Goal: Transaction & Acquisition: Book appointment/travel/reservation

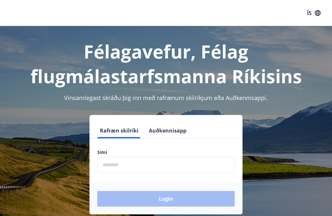
click at [169, 162] on input "phone" at bounding box center [165, 165] width 137 height 16
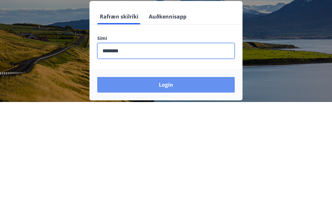
type input "********"
click at [168, 191] on button "Login" at bounding box center [165, 199] width 137 height 16
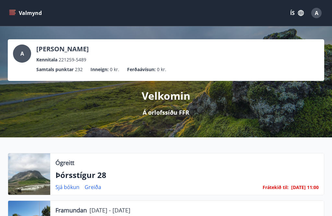
scroll to position [0, 0]
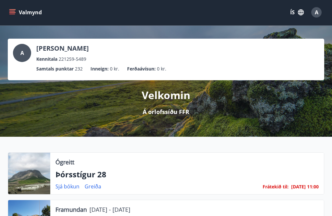
click at [12, 13] on icon "menu" at bounding box center [12, 12] width 6 height 6
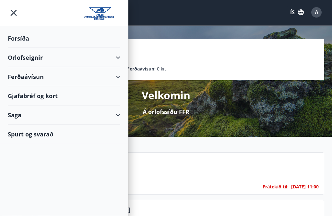
scroll to position [1, 0]
click at [25, 54] on div "Orlofseignir" at bounding box center [64, 57] width 113 height 19
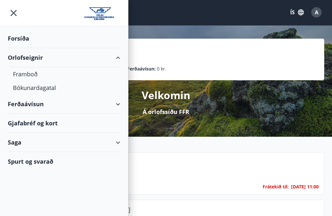
click at [31, 75] on div "Framboð" at bounding box center [64, 74] width 102 height 14
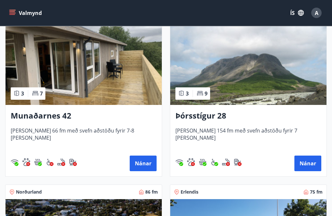
scroll to position [135, 0]
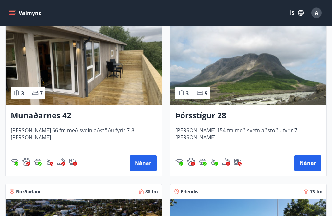
click at [307, 163] on button "Nánar" at bounding box center [307, 163] width 27 height 16
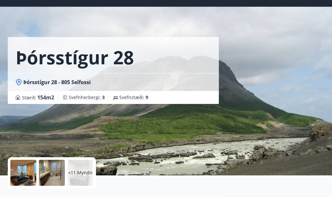
scroll to position [19, 0]
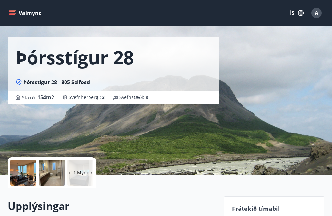
click at [79, 170] on p "+11 Myndir" at bounding box center [80, 172] width 25 height 6
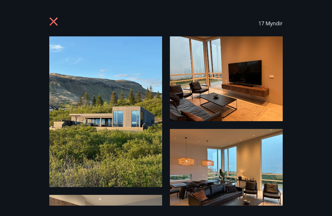
click at [102, 125] on img at bounding box center [105, 111] width 113 height 150
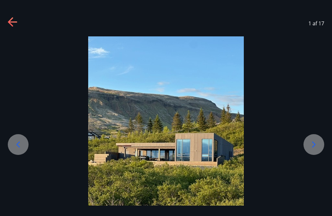
click at [315, 149] on icon at bounding box center [314, 144] width 10 height 10
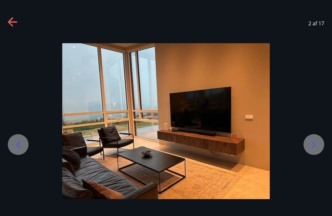
click at [314, 147] on icon at bounding box center [314, 144] width 4 height 6
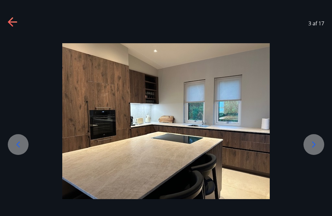
click at [314, 149] on icon at bounding box center [314, 144] width 10 height 10
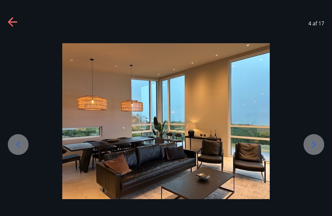
click at [315, 147] on icon at bounding box center [314, 144] width 4 height 6
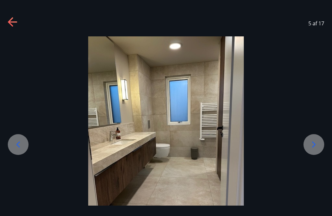
click at [315, 147] on icon at bounding box center [314, 144] width 4 height 6
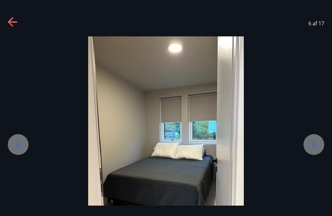
click at [315, 149] on icon at bounding box center [314, 144] width 10 height 10
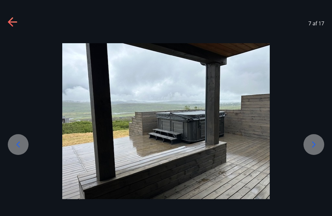
click at [314, 149] on icon at bounding box center [314, 144] width 10 height 10
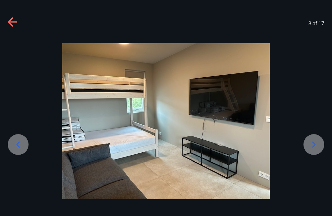
click at [313, 149] on icon at bounding box center [314, 144] width 10 height 10
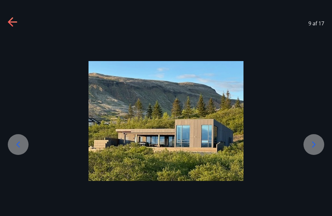
click at [313, 149] on icon at bounding box center [314, 144] width 10 height 10
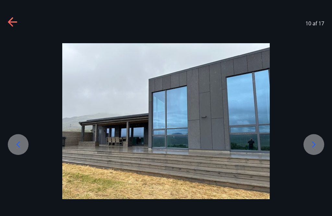
click at [313, 149] on icon at bounding box center [314, 144] width 10 height 10
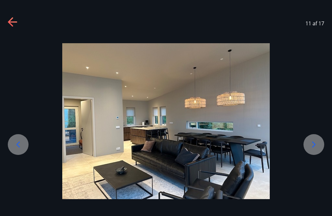
click at [313, 149] on icon at bounding box center [314, 144] width 10 height 10
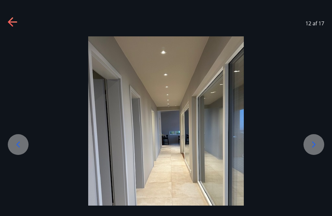
click at [313, 149] on icon at bounding box center [314, 144] width 10 height 10
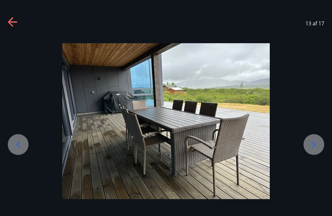
click at [314, 147] on icon at bounding box center [314, 144] width 4 height 6
click at [313, 149] on icon at bounding box center [314, 144] width 10 height 10
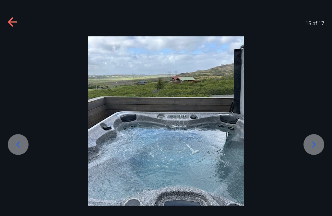
click at [312, 147] on icon at bounding box center [314, 144] width 4 height 6
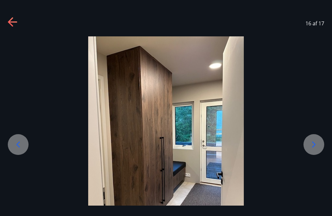
click at [313, 147] on icon at bounding box center [314, 144] width 4 height 6
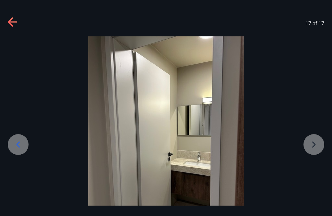
click at [313, 152] on div at bounding box center [166, 140] width 332 height 208
click at [314, 155] on div at bounding box center [166, 140] width 332 height 208
click at [5, 19] on div "17 af 17" at bounding box center [166, 23] width 332 height 26
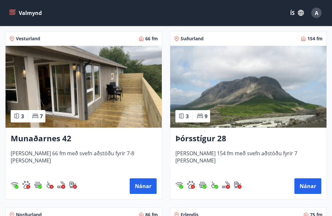
scroll to position [109, 0]
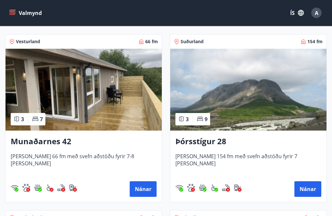
click at [8, 12] on button "Valmynd" at bounding box center [26, 13] width 37 height 12
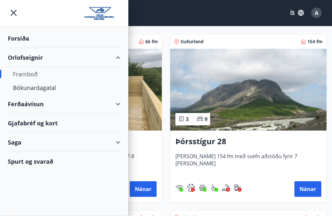
scroll to position [110, 0]
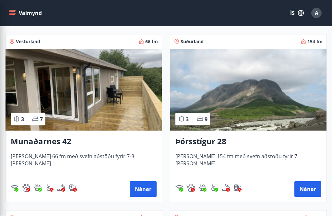
click at [319, 12] on div "A" at bounding box center [316, 13] width 10 height 10
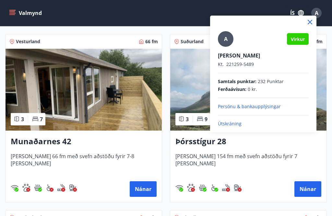
click at [233, 121] on p "Útskráning" at bounding box center [263, 123] width 91 height 6
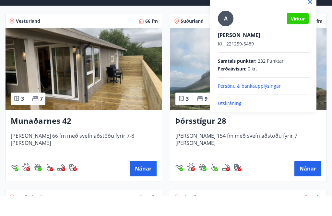
scroll to position [130, 0]
